Goal: Check status: Check status

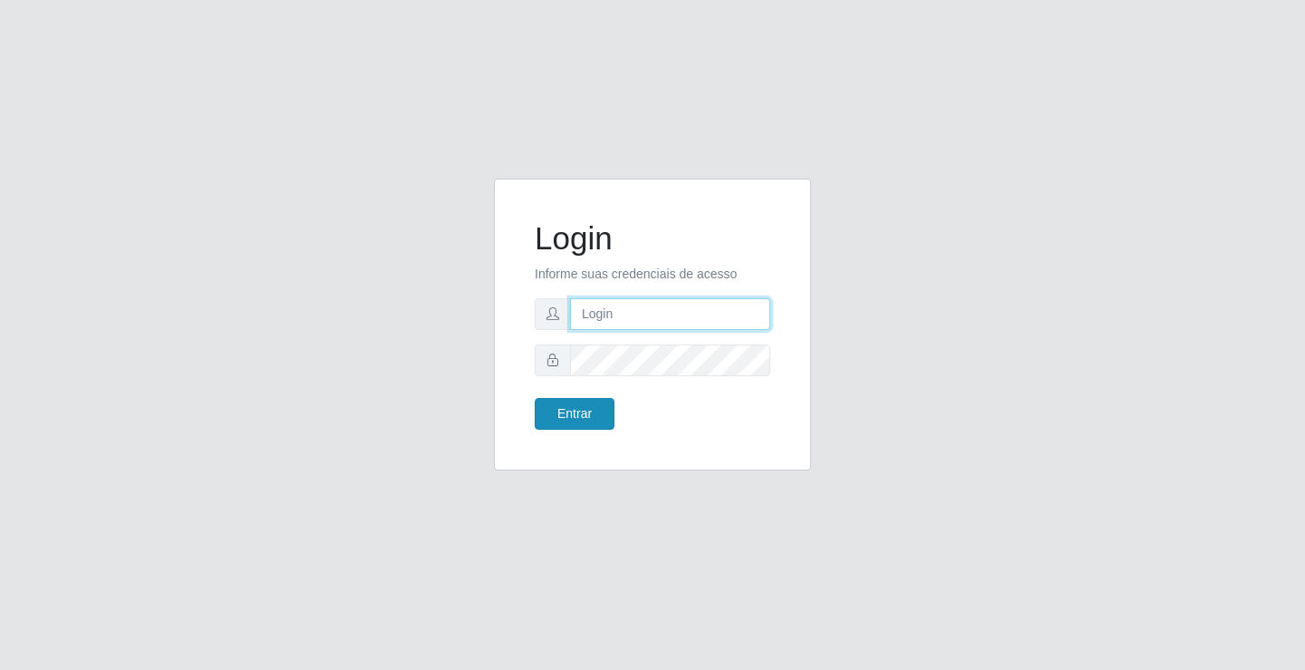
type input "[EMAIL_ADDRESS][DOMAIN_NAME]"
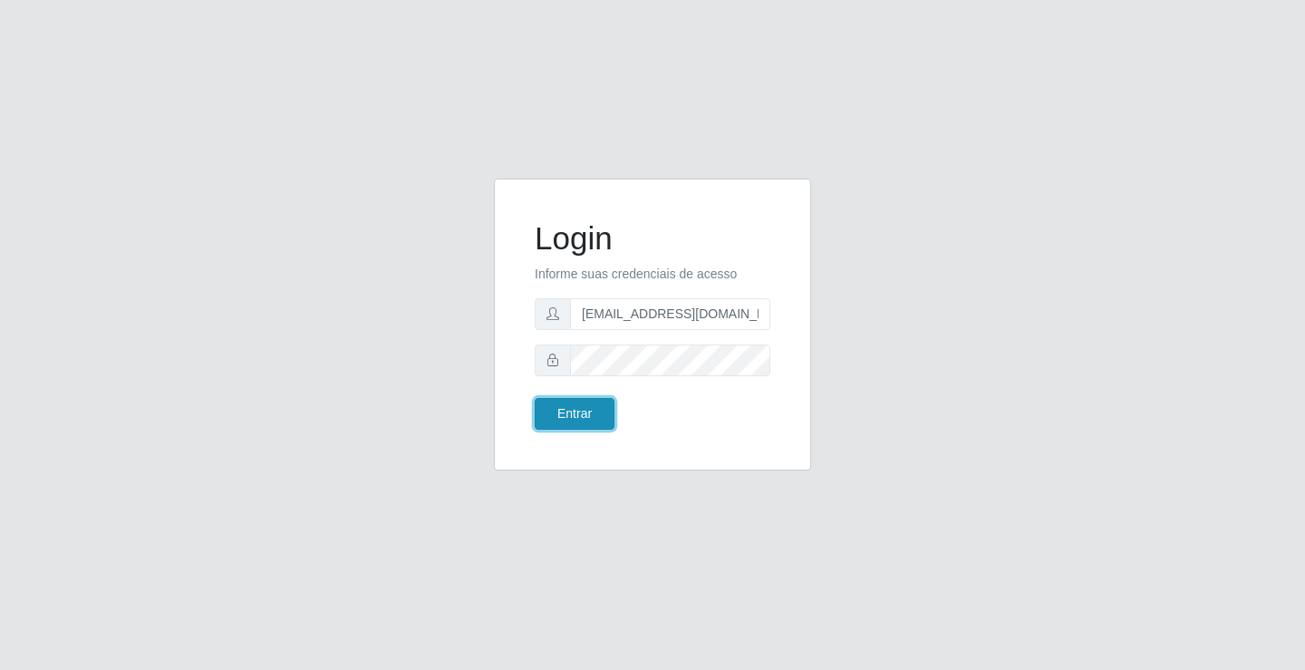
click at [598, 409] on button "Entrar" at bounding box center [575, 414] width 80 height 32
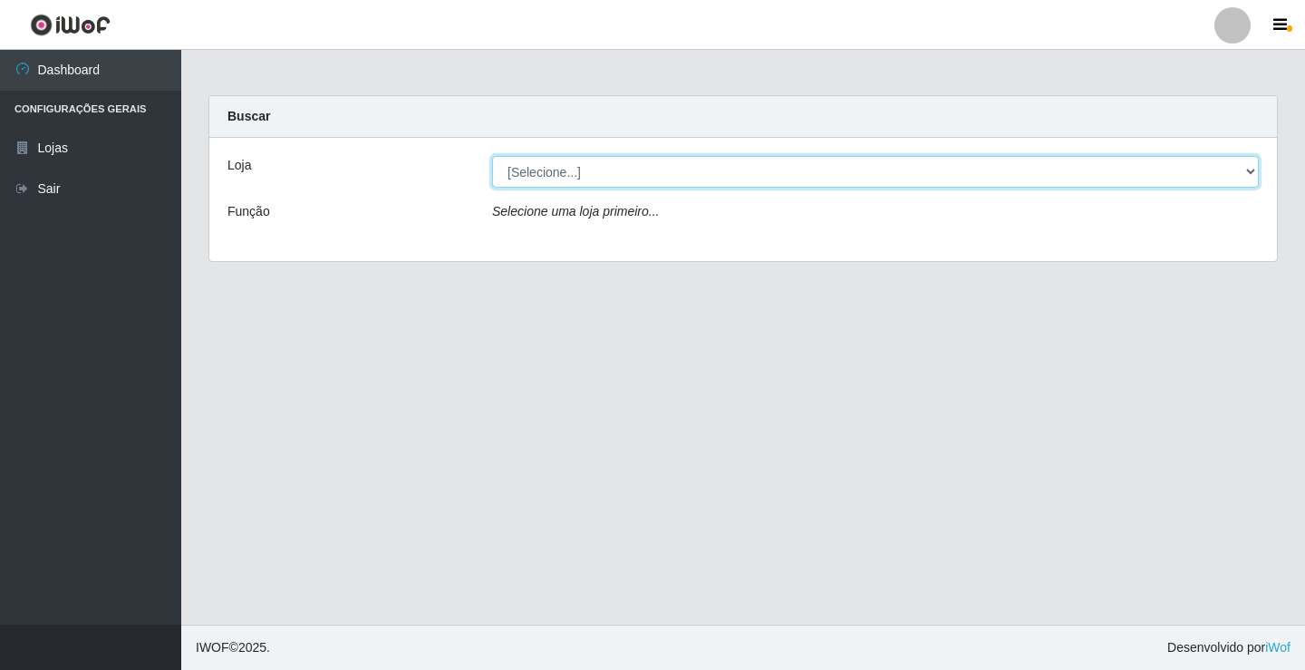
click at [564, 177] on select "[Selecione...] Rede Potiguar 4 - Extremoz" at bounding box center [875, 172] width 767 height 32
select select "78"
click at [492, 156] on select "[Selecione...] Rede Potiguar 4 - Extremoz" at bounding box center [875, 172] width 767 height 32
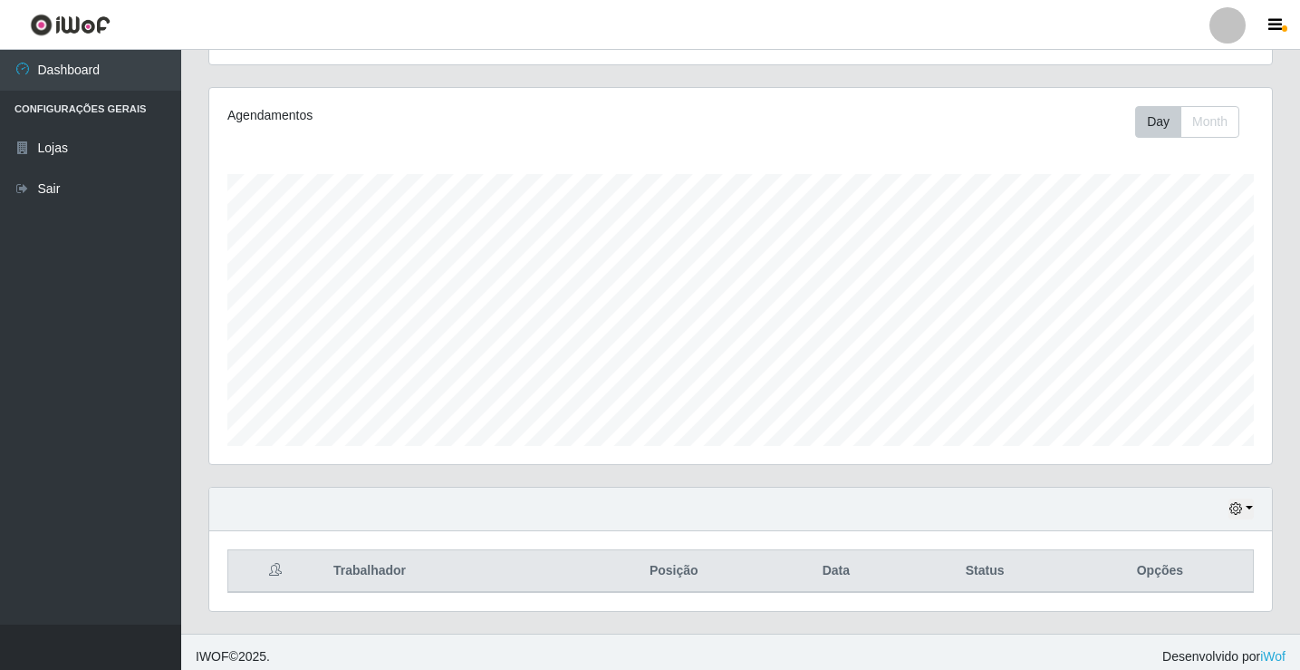
scroll to position [211, 0]
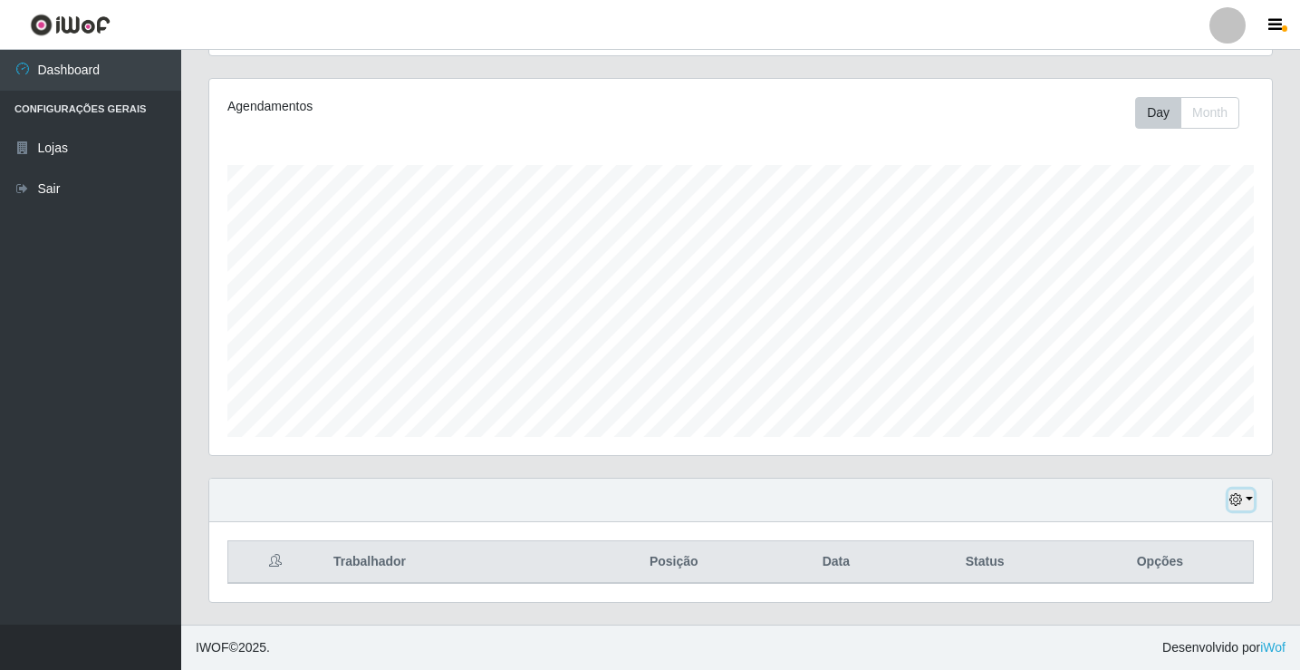
click at [1239, 508] on button "button" at bounding box center [1241, 499] width 25 height 21
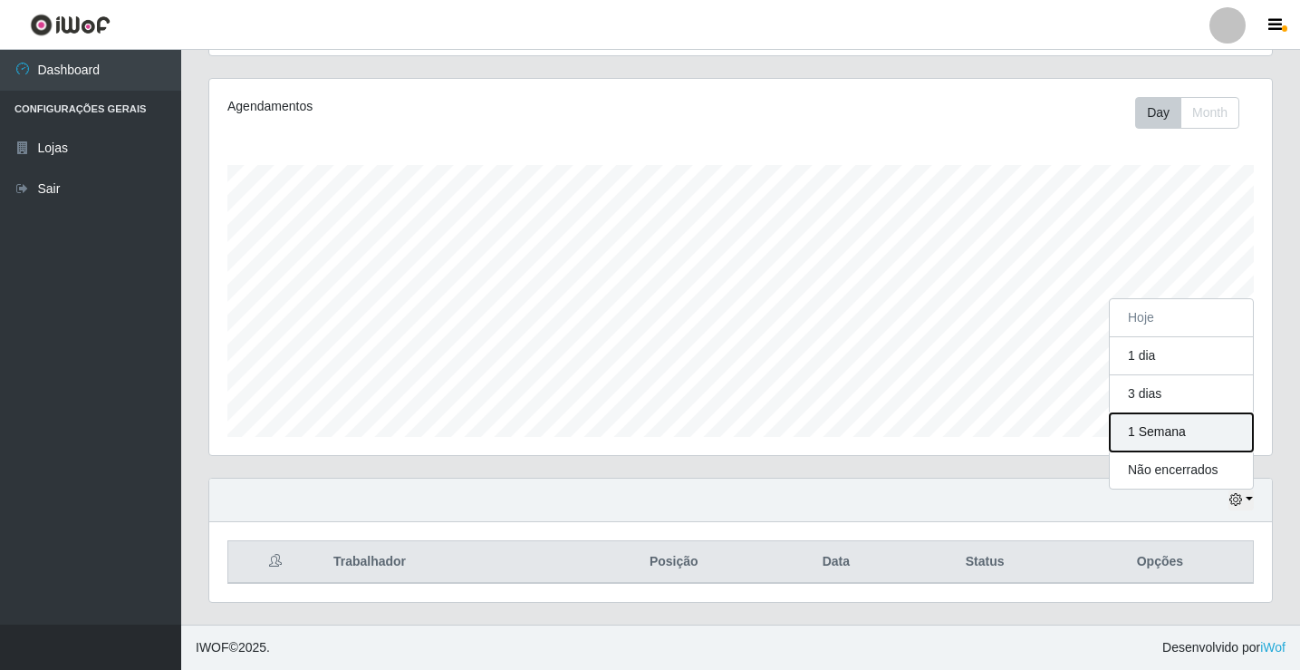
click at [1147, 431] on button "1 Semana" at bounding box center [1181, 432] width 143 height 38
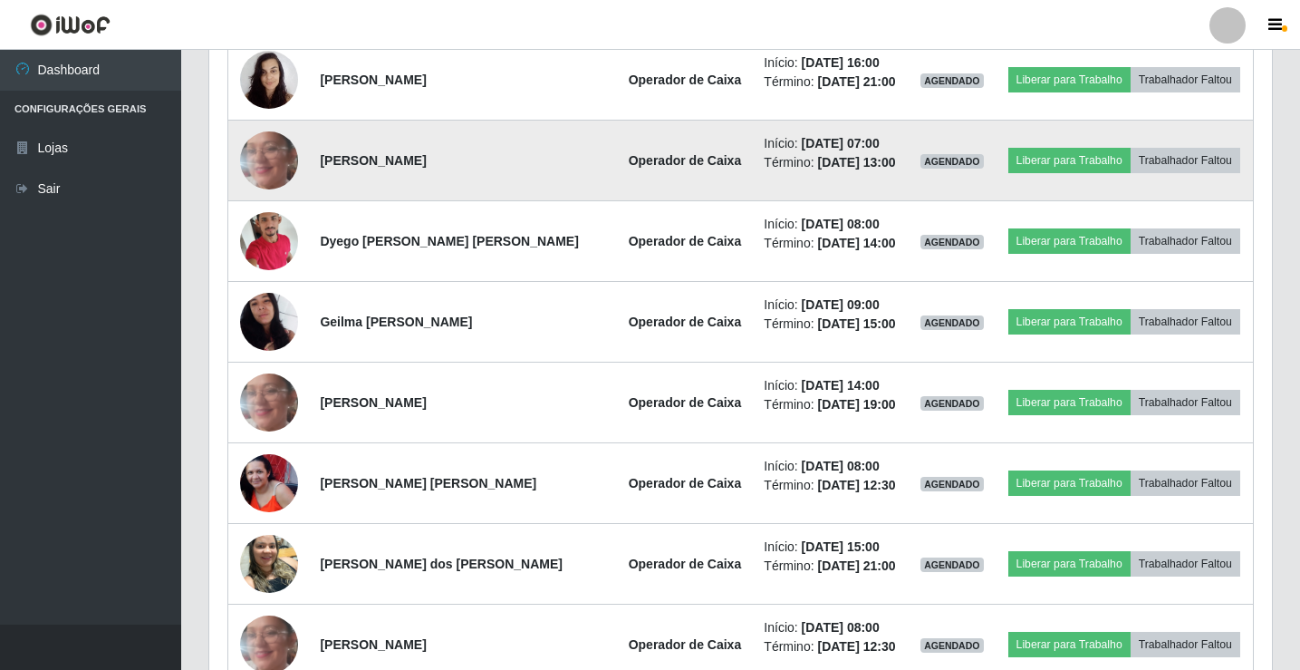
scroll to position [574, 0]
